Goal: Task Accomplishment & Management: Manage account settings

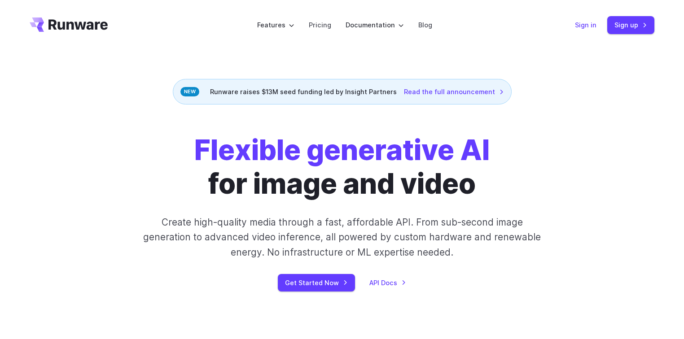
click at [591, 22] on link "Sign in" at bounding box center [586, 25] width 22 height 10
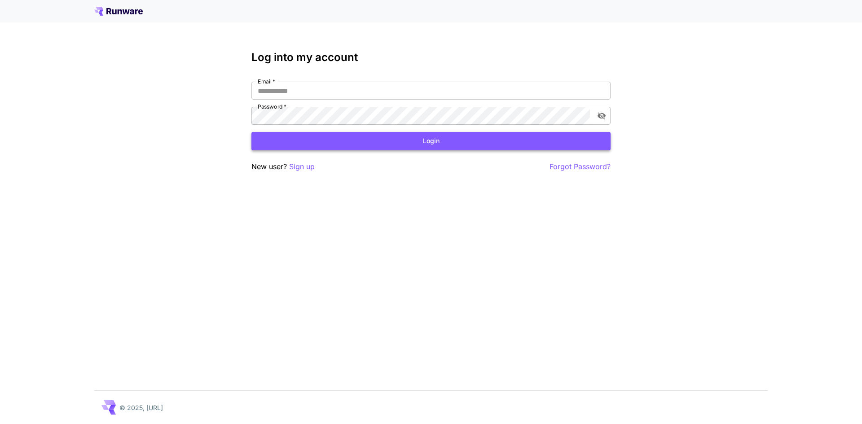
type input "**********"
click at [457, 145] on button "Login" at bounding box center [430, 141] width 359 height 18
